Goal: Task Accomplishment & Management: Manage account settings

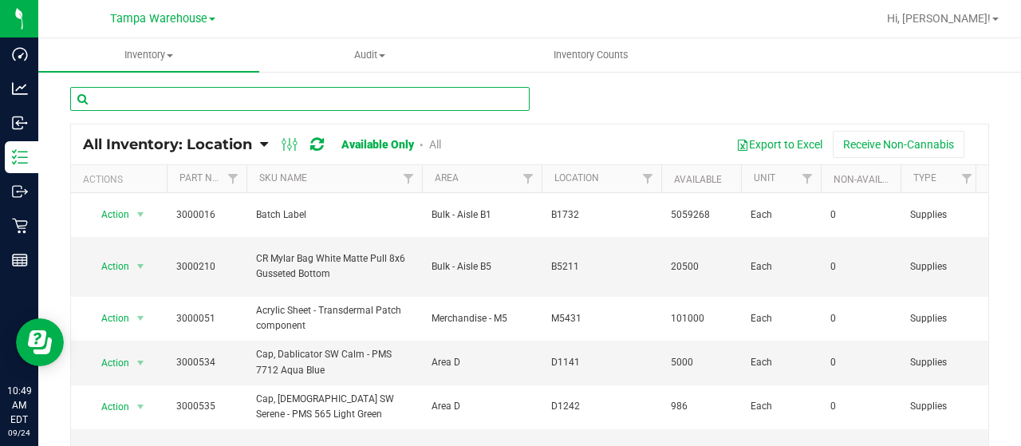
click at [178, 91] on input "text" at bounding box center [299, 99] width 459 height 24
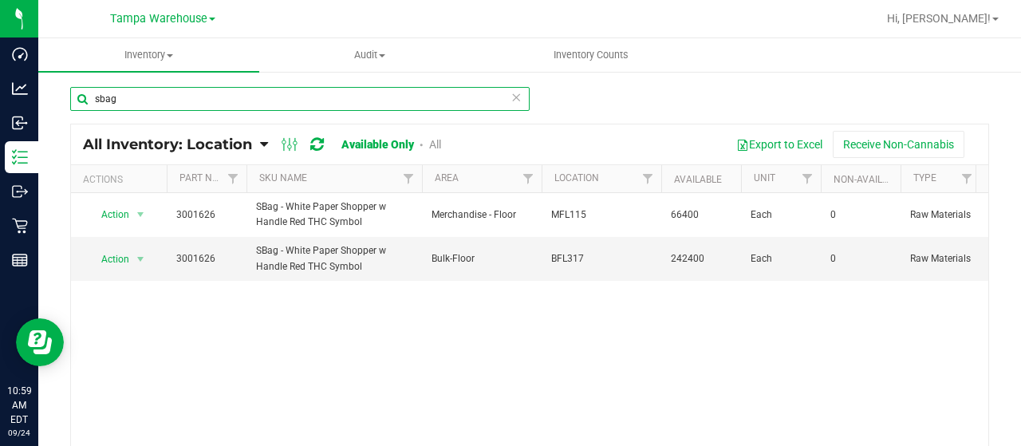
type input "sbag"
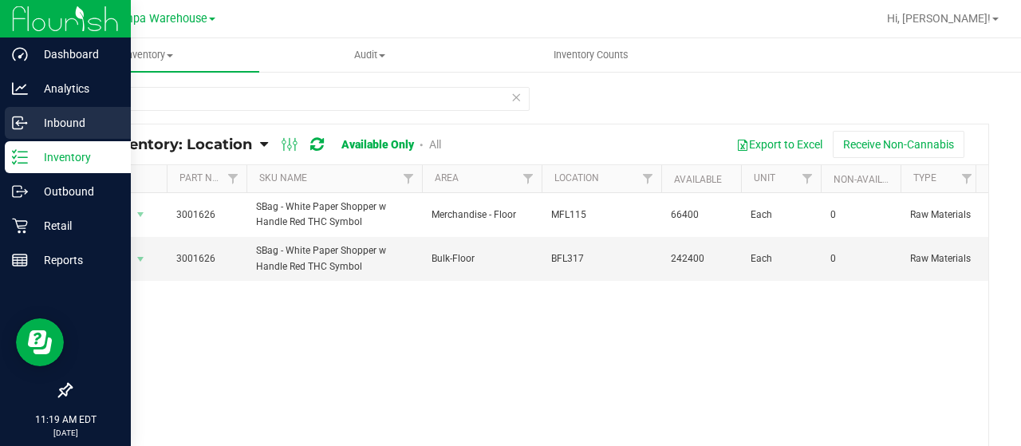
click at [38, 116] on p "Inbound" at bounding box center [76, 122] width 96 height 19
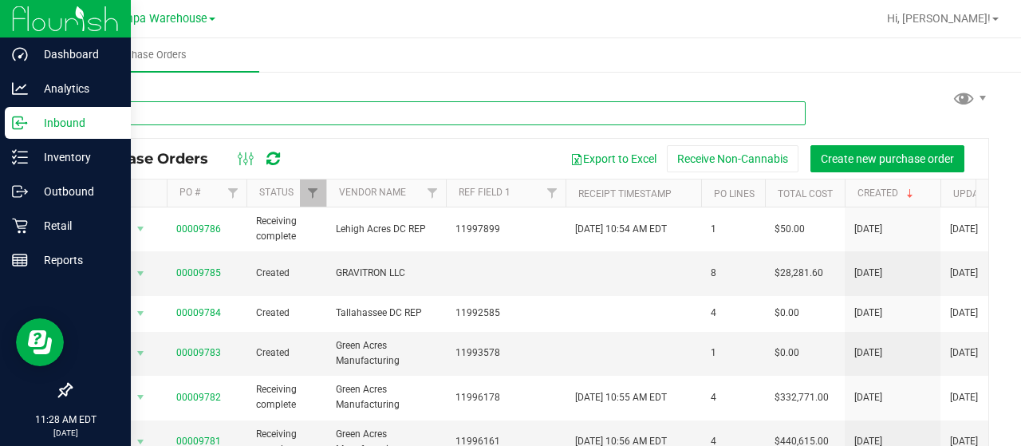
click at [174, 119] on input "text" at bounding box center [438, 113] width 736 height 24
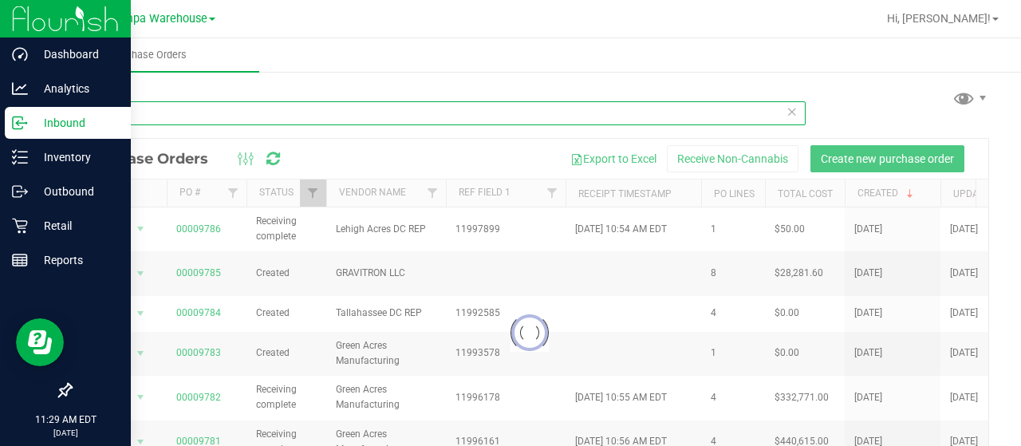
type input "9660"
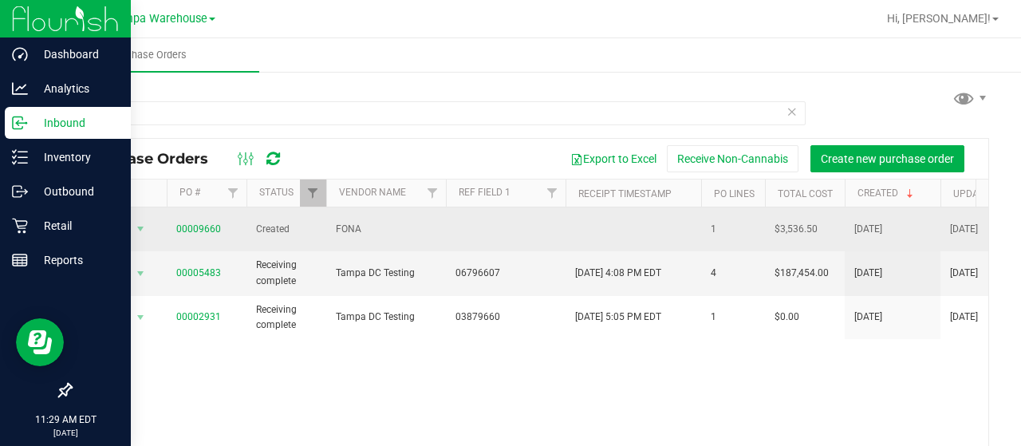
click at [208, 230] on span "00009660" at bounding box center [198, 229] width 45 height 15
click at [199, 213] on td "00009660" at bounding box center [207, 229] width 80 height 44
click at [207, 223] on link "00009660" at bounding box center [198, 228] width 45 height 11
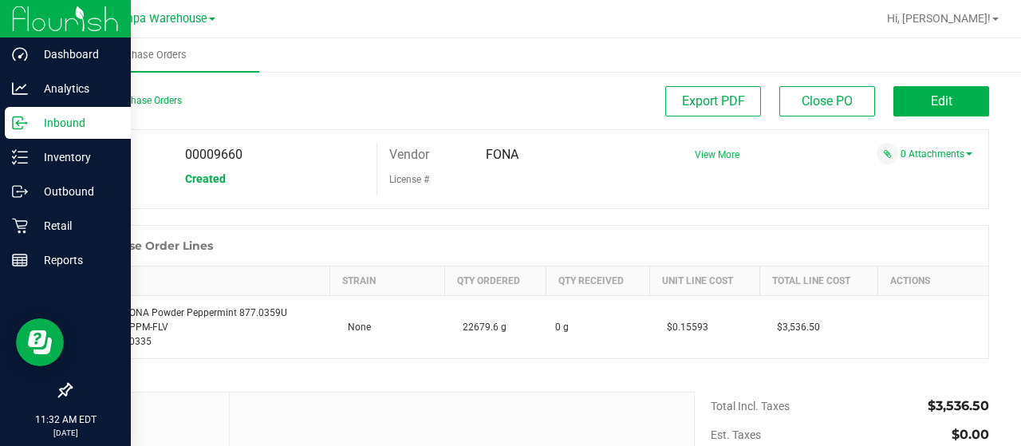
click at [710, 156] on span "View More" at bounding box center [717, 154] width 45 height 11
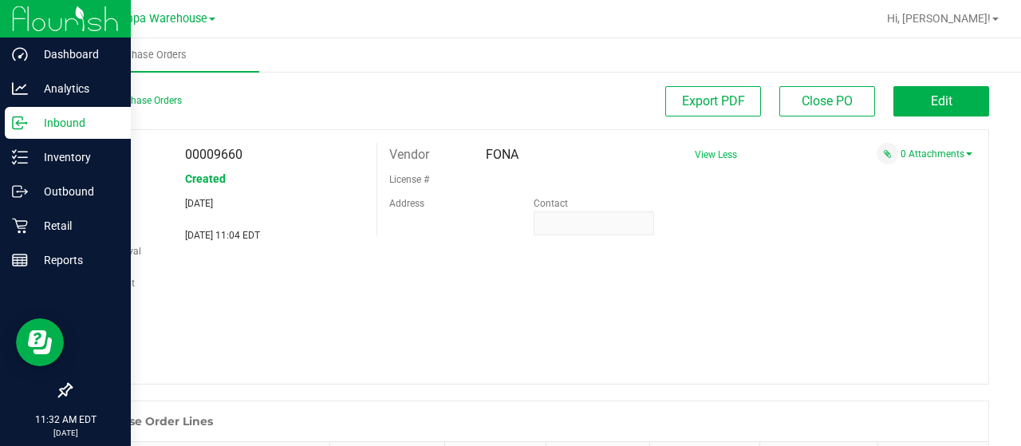
click at [711, 155] on span "View Less" at bounding box center [716, 154] width 42 height 11
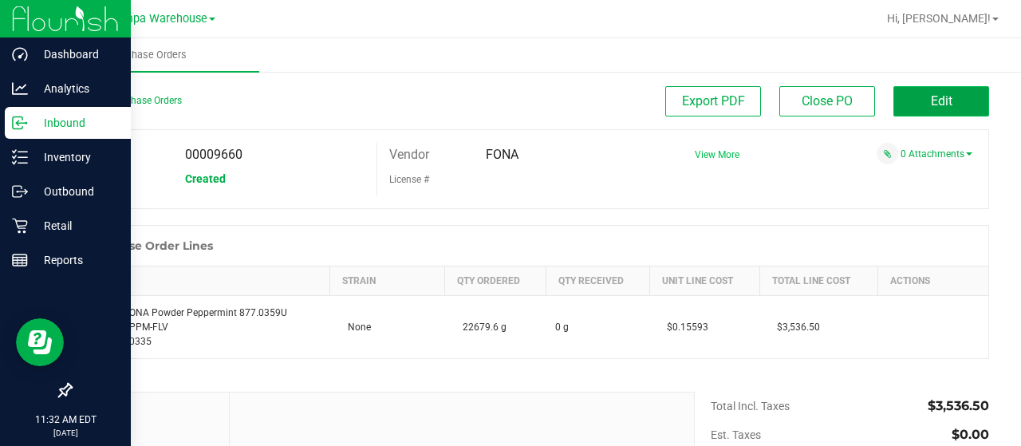
click at [938, 96] on span "Edit" at bounding box center [942, 100] width 22 height 15
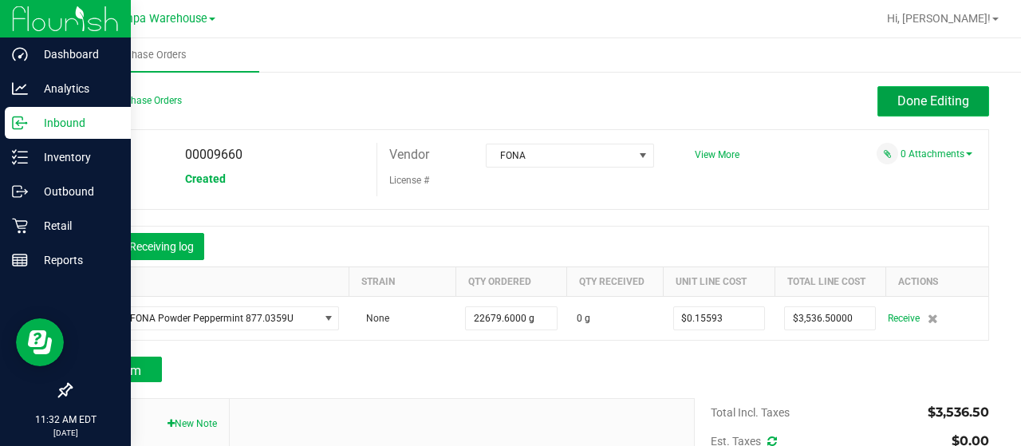
click at [948, 108] on span "Done Editing" at bounding box center [933, 100] width 72 height 15
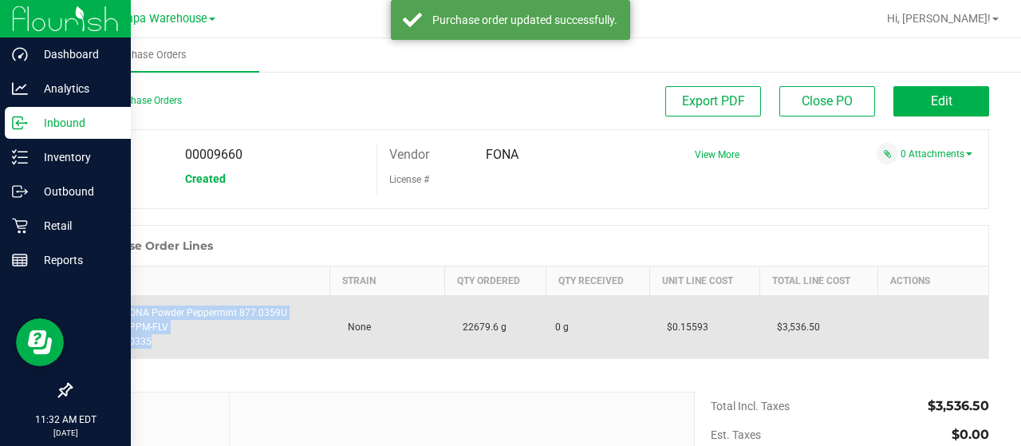
drag, startPoint x: 158, startPoint y: 348, endPoint x: 73, endPoint y: 312, distance: 91.9
click at [73, 312] on td "Flavor - FONA Powder Peppermint 877.0359U SKU: QFI-PPM-FLV Part: 3000335" at bounding box center [201, 327] width 258 height 63
copy div "Flavor - FONA Powder Peppermint 877.0359U SKU: QFI-PPM-FLV Part: 3000335"
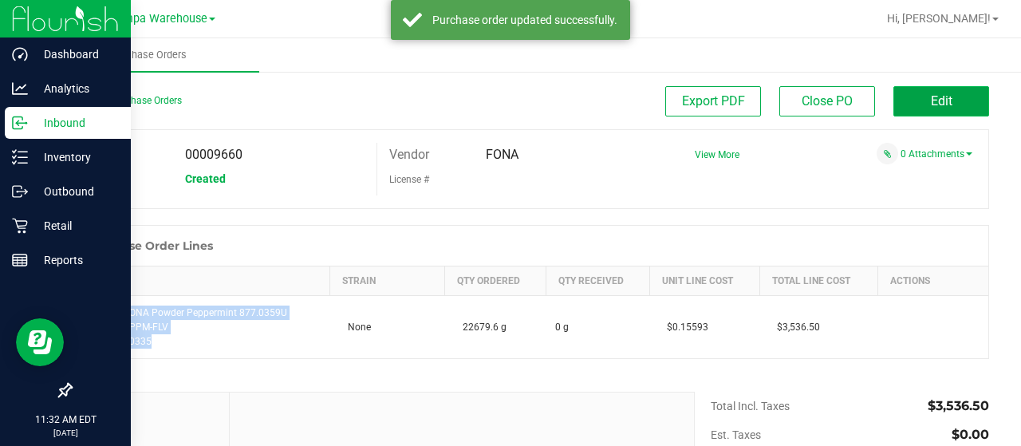
click at [933, 97] on span "Edit" at bounding box center [942, 100] width 22 height 15
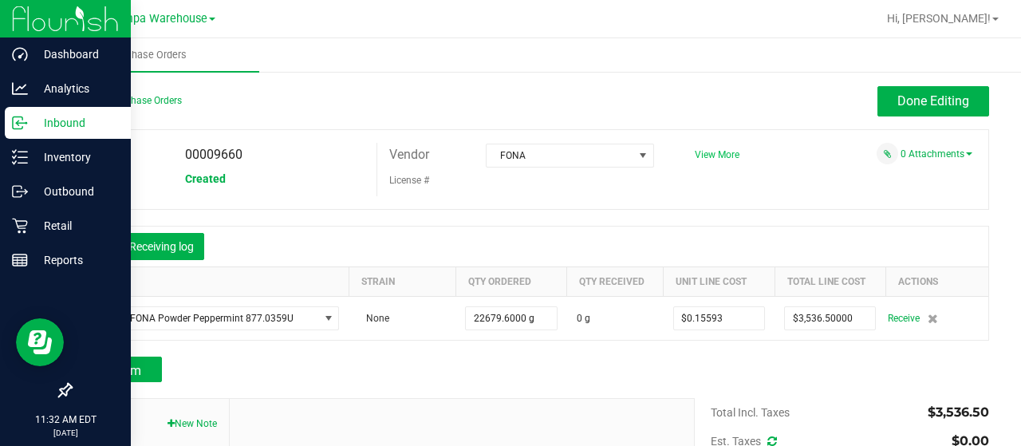
click at [711, 152] on span "View More" at bounding box center [717, 154] width 45 height 11
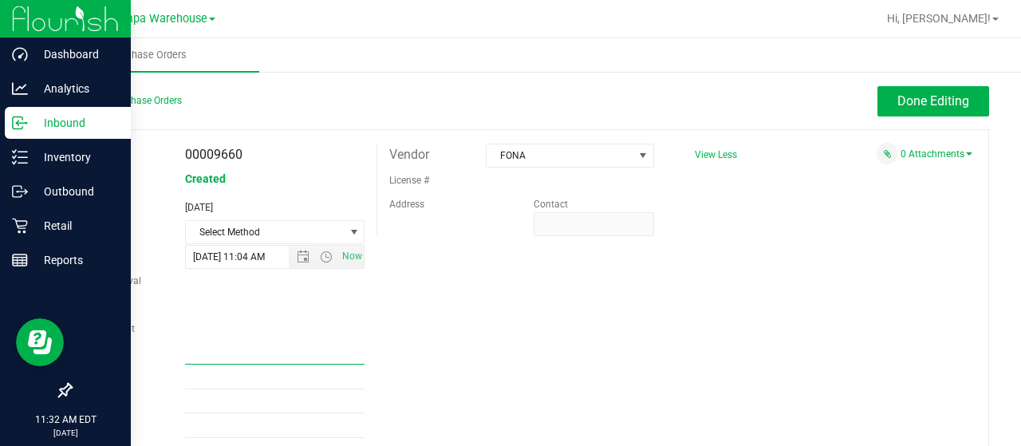
click at [223, 360] on input "Ref Field 1" at bounding box center [275, 353] width 180 height 24
type input "PO00009660"
click at [626, 317] on div "PO 00009660 Status Created Created Aug 28, 2025 Method Select Method Select Met…" at bounding box center [529, 302] width 919 height 346
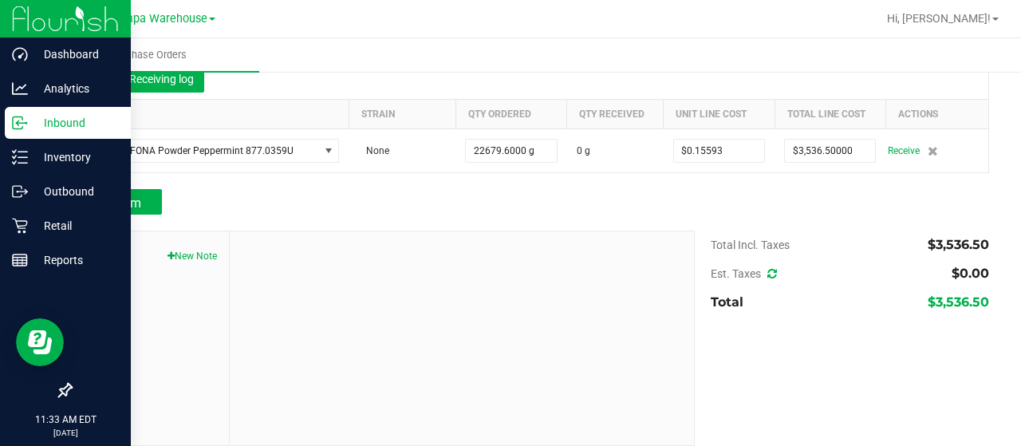
scroll to position [445, 0]
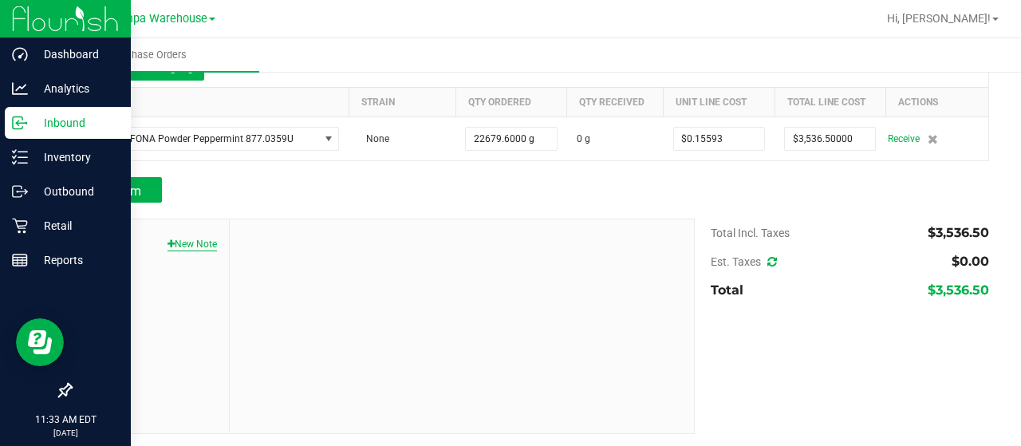
click at [186, 242] on button "New Note" at bounding box center [192, 244] width 49 height 14
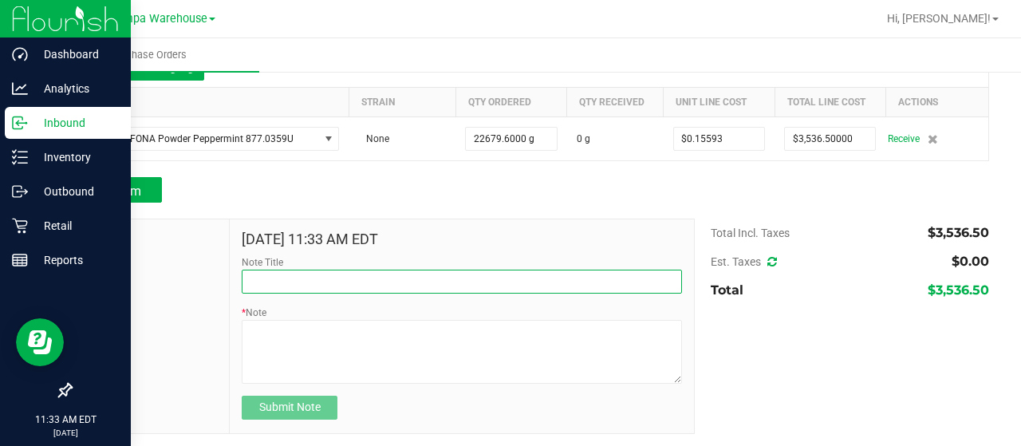
click at [379, 270] on input "Note Title" at bounding box center [462, 282] width 440 height 24
type input "RECEIVED #3000335"
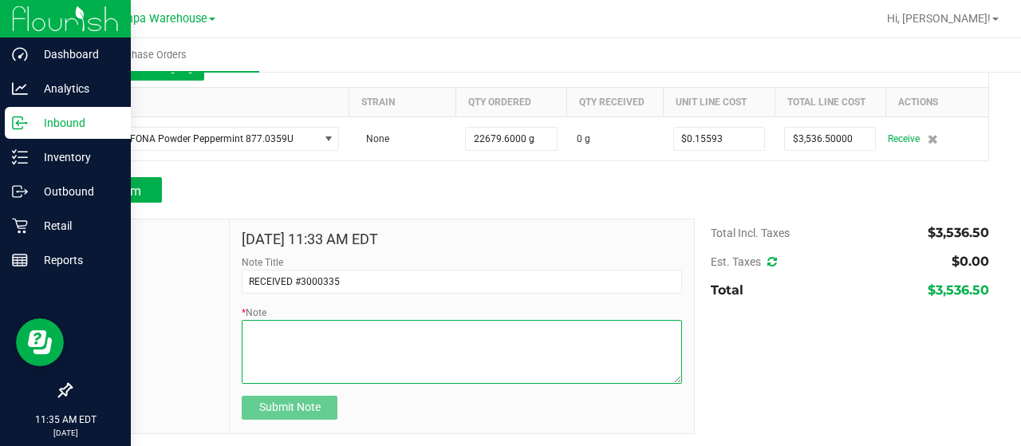
click at [435, 367] on textarea "* Note" at bounding box center [462, 352] width 440 height 64
paste textarea "Flavor - FONA Powder Peppermint 877.0359U SKU: QFI-PPM-FLV Part: 3000335"
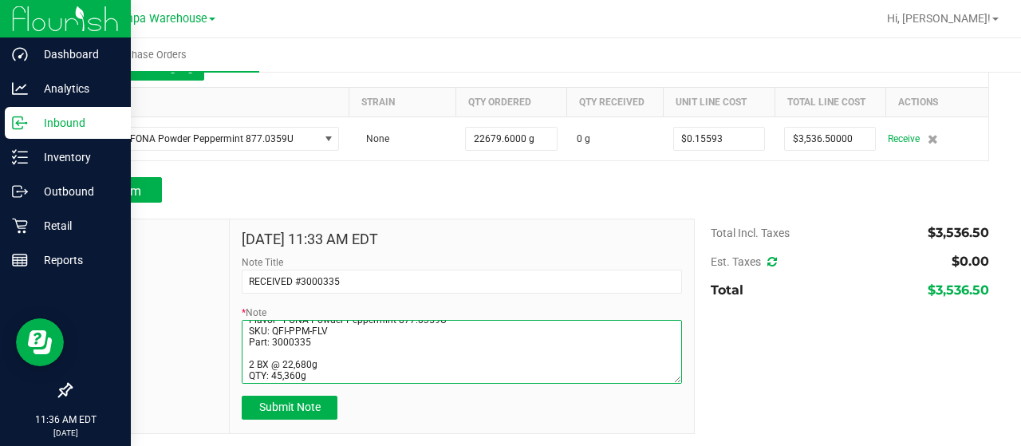
scroll to position [44, 0]
type textarea "PO00009660 Flavor - FONA Powder Peppermint 877.0359U SKU: QFI-PPM-FLV Part: 300…"
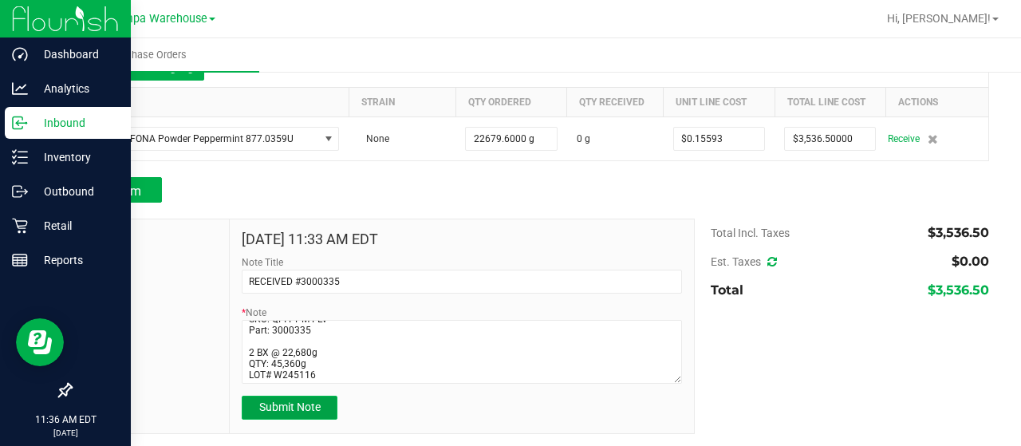
click at [287, 404] on span "Submit Note" at bounding box center [289, 406] width 61 height 13
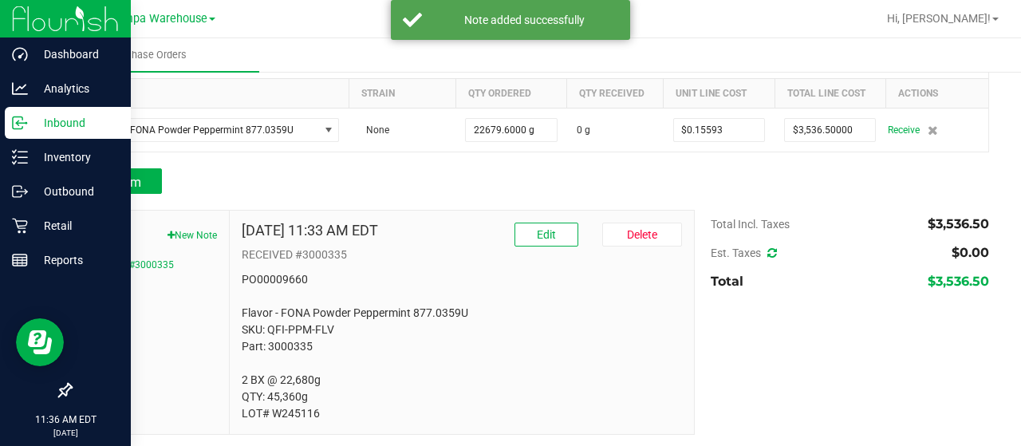
scroll to position [453, 0]
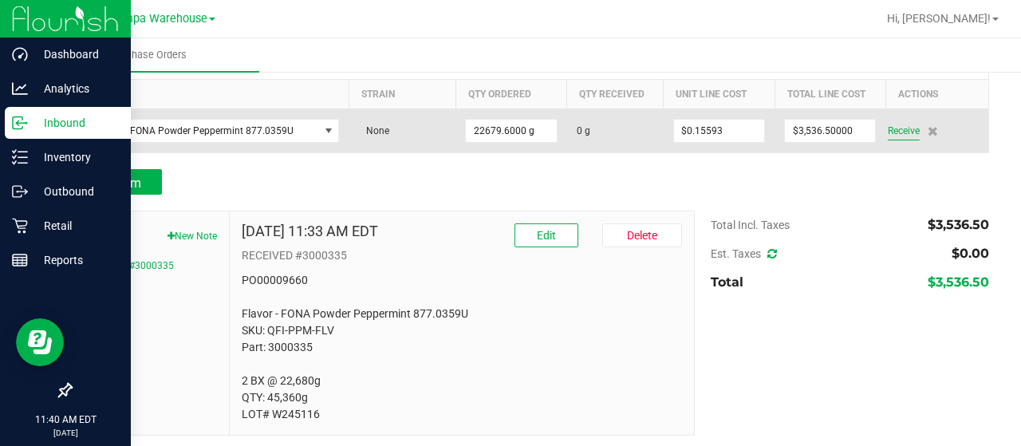
click at [888, 125] on span "Receive" at bounding box center [904, 130] width 32 height 19
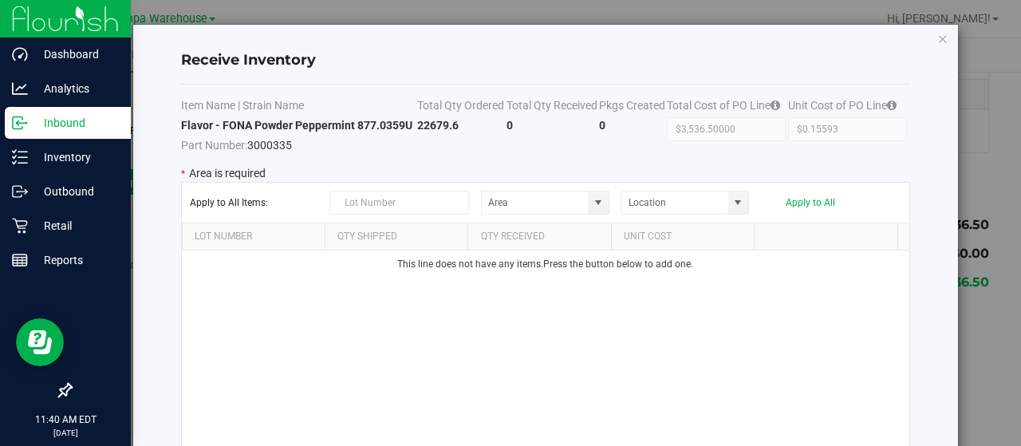
type input "State Pantry 1"
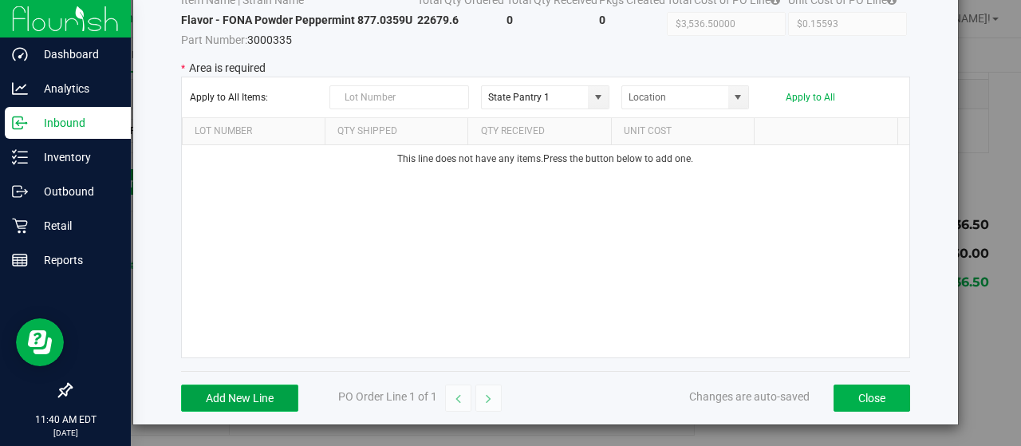
click at [250, 397] on button "Add New Line" at bounding box center [239, 398] width 117 height 27
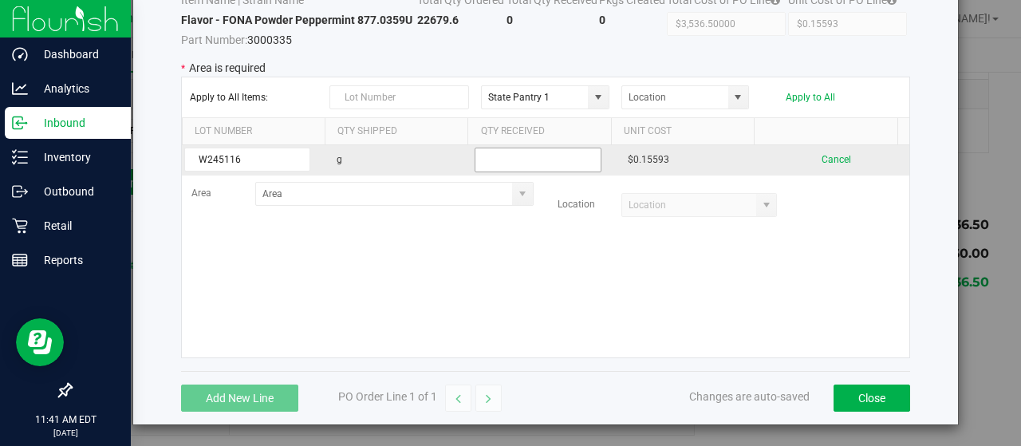
type input "W245116"
click at [521, 152] on input "text" at bounding box center [538, 160] width 126 height 25
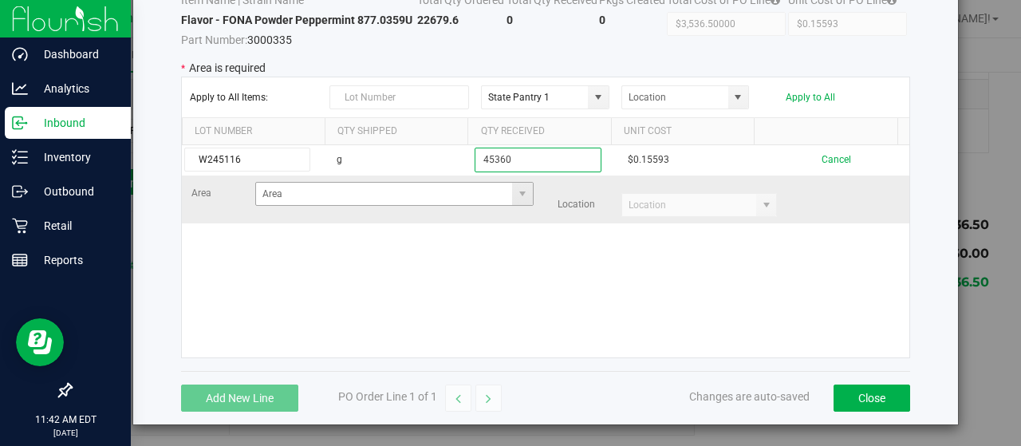
click at [512, 183] on span at bounding box center [522, 194] width 20 height 22
type input "45360"
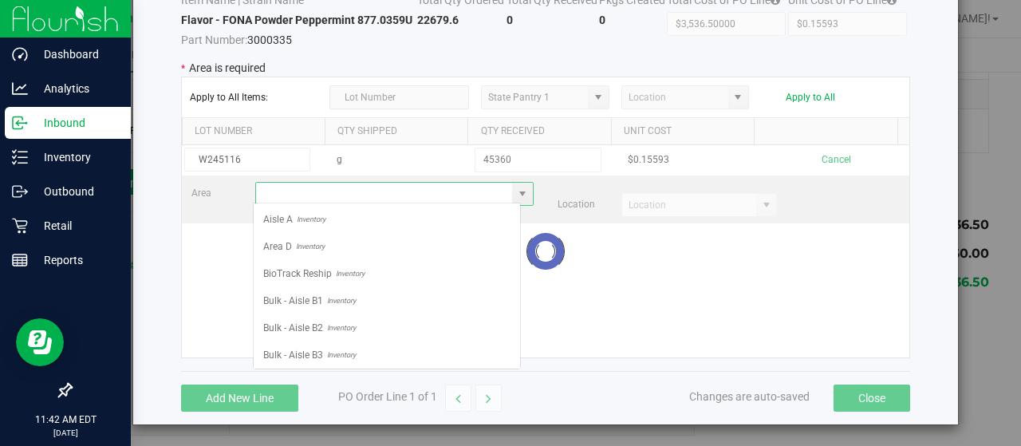
scroll to position [23, 268]
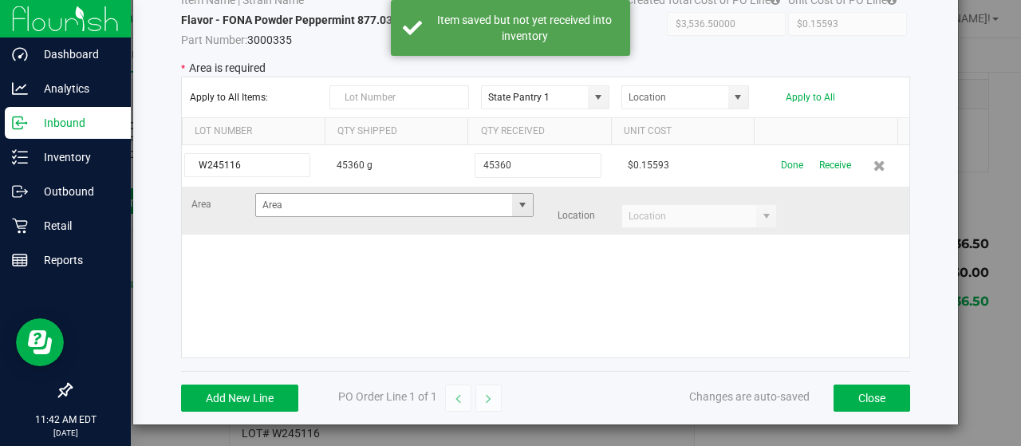
click at [516, 208] on span at bounding box center [522, 205] width 13 height 13
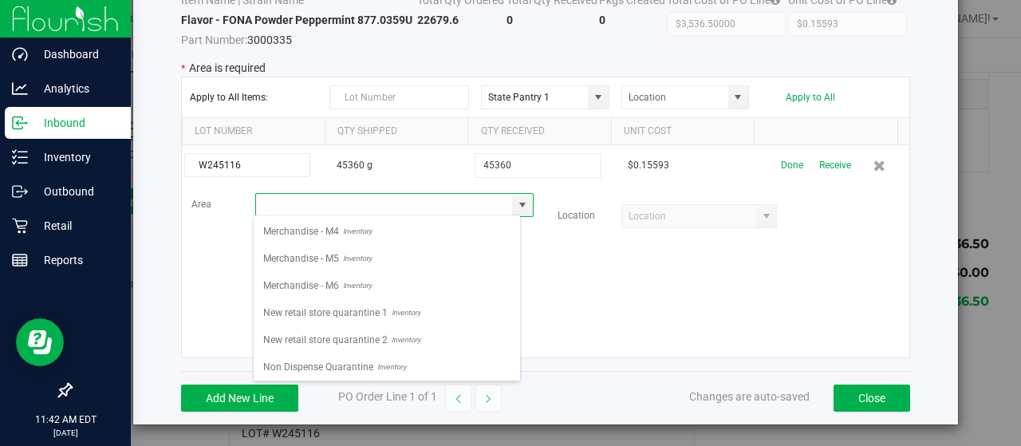
scroll to position [544, 0]
click at [337, 272] on span "Merchandise - M6" at bounding box center [301, 284] width 76 height 24
type input "Merchandise - M6"
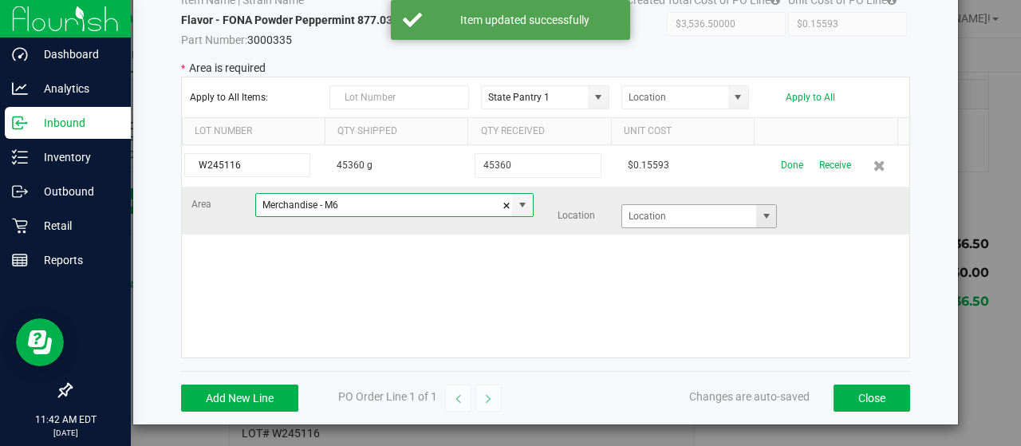
click at [760, 215] on span at bounding box center [766, 216] width 13 height 13
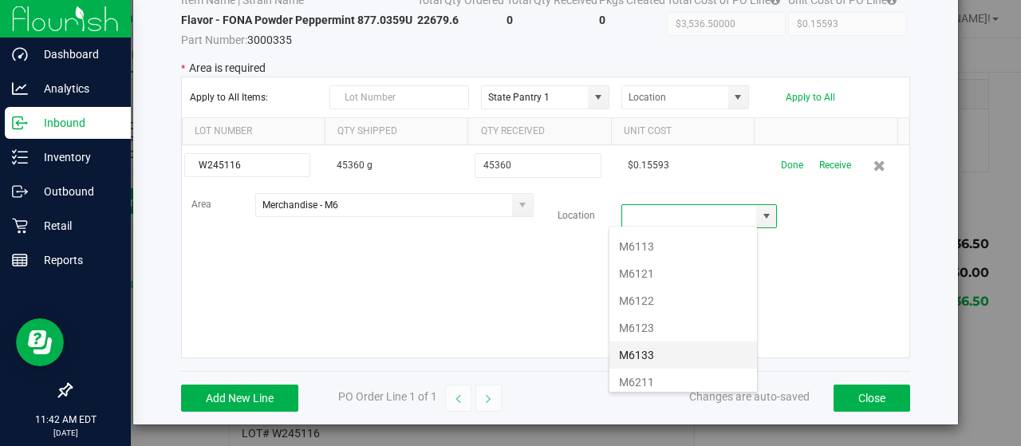
scroll to position [43, 0]
click at [676, 363] on li "M6133" at bounding box center [683, 362] width 148 height 27
type input "M6133"
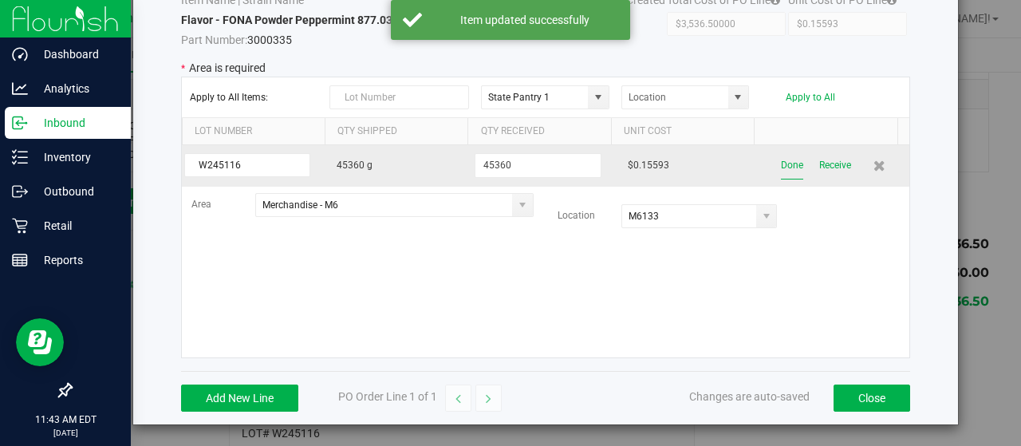
click at [781, 168] on button "Done" at bounding box center [792, 166] width 22 height 28
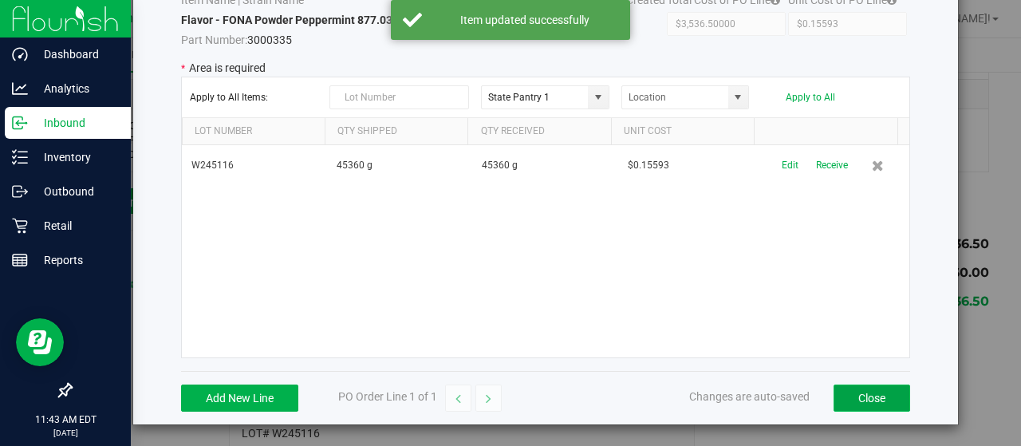
click at [870, 398] on button "Close" at bounding box center [872, 398] width 77 height 27
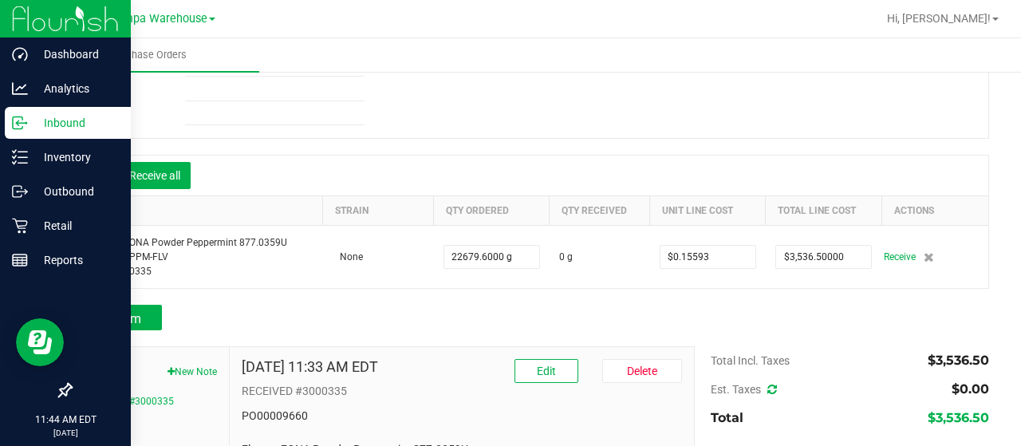
scroll to position [317, 0]
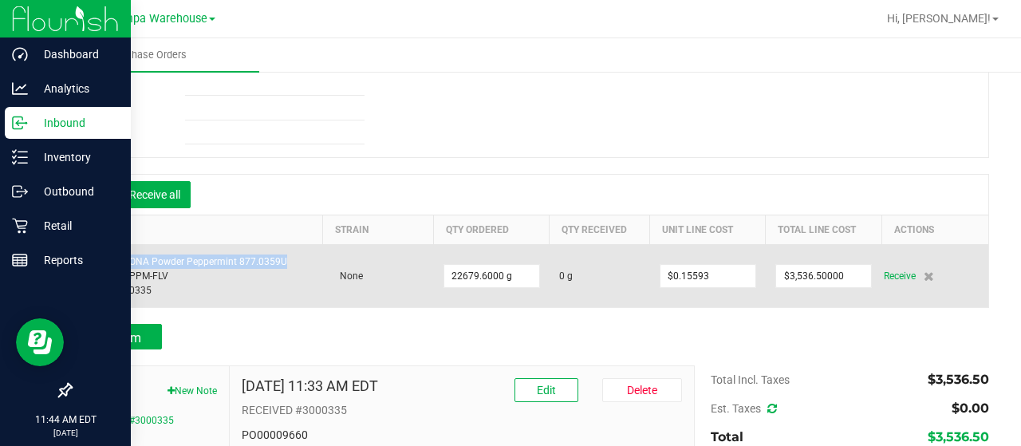
drag, startPoint x: 289, startPoint y: 259, endPoint x: 75, endPoint y: 256, distance: 213.8
click at [75, 256] on td "Flavor - FONA Powder Peppermint 877.0359U SKU: QFI-PPM-FLV Part: 3000335" at bounding box center [197, 276] width 251 height 63
copy div "Flavor - FONA Powder Peppermint 877.0359U"
